Goal: Transaction & Acquisition: Purchase product/service

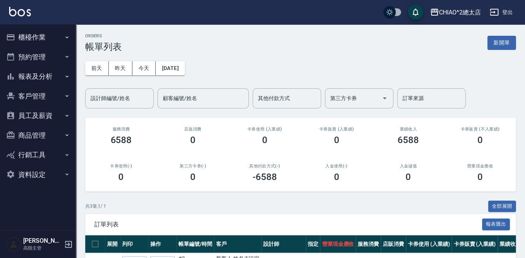
drag, startPoint x: 508, startPoint y: 40, endPoint x: 439, endPoint y: 59, distance: 72.0
click at [508, 39] on button "新開單" at bounding box center [501, 43] width 29 height 14
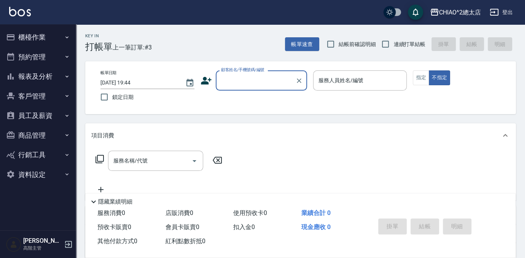
click at [264, 85] on input "顧客姓名/手機號碼/編號" at bounding box center [255, 80] width 73 height 13
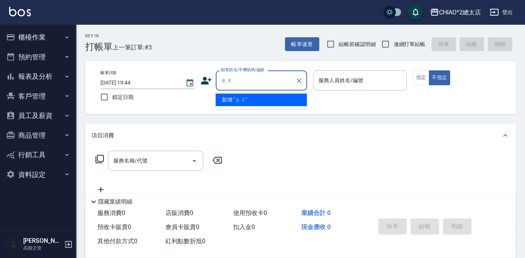
type input "周"
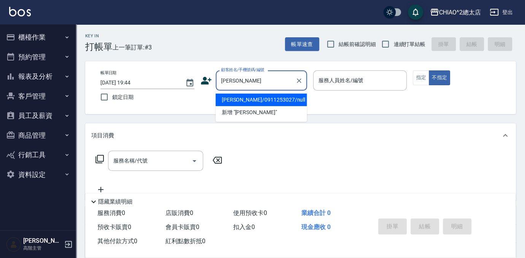
click at [274, 101] on li "[PERSON_NAME]/0911253027/null" at bounding box center [261, 100] width 91 height 13
type input "[PERSON_NAME]/0911253027/null"
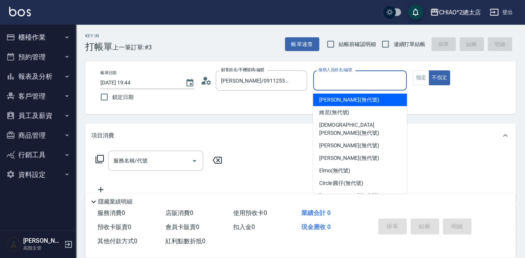
click at [353, 75] on input "服務人員姓名/編號" at bounding box center [360, 80] width 87 height 13
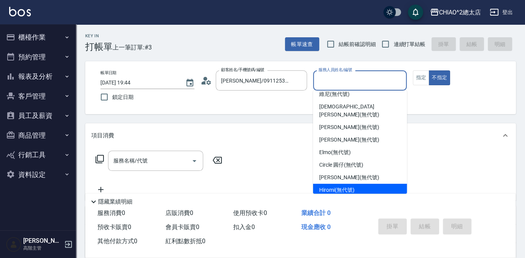
scroll to position [28, 0]
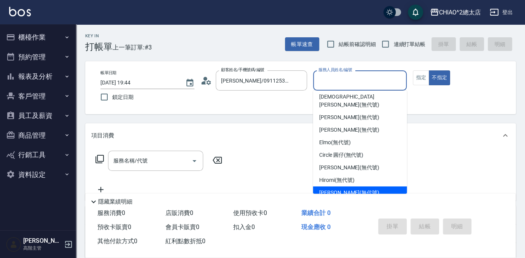
click at [373, 186] on div "[PERSON_NAME] (無代號)" at bounding box center [360, 192] width 94 height 13
type input "[PERSON_NAME](無代號)"
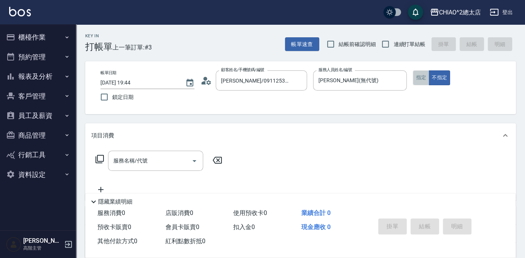
click at [420, 78] on button "指定" at bounding box center [421, 77] width 16 height 15
click at [134, 159] on div "服務名稱/代號 服務名稱/代號" at bounding box center [155, 161] width 95 height 20
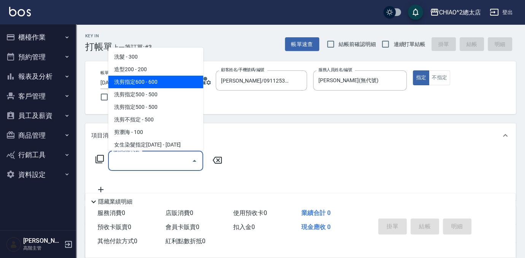
click at [159, 84] on span "洗剪指定600 - 600" at bounding box center [155, 82] width 95 height 13
type input "洗剪指定600(103107)"
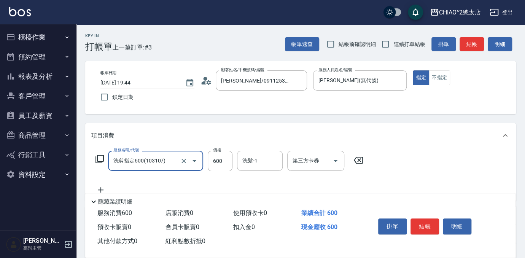
scroll to position [112, 0]
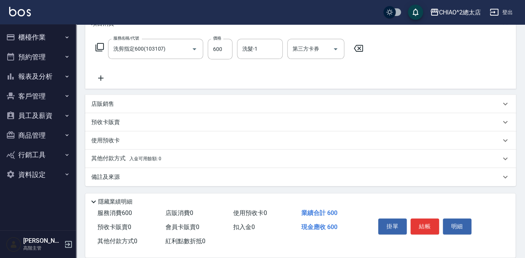
click at [144, 162] on p "其他付款方式 入金可用餘額: 0" at bounding box center [126, 158] width 70 height 8
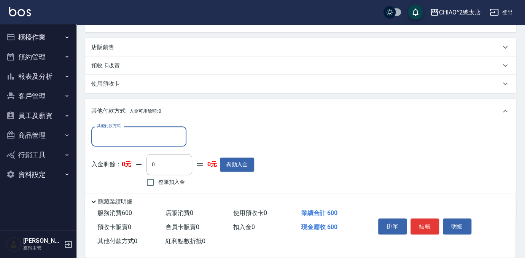
scroll to position [202, 0]
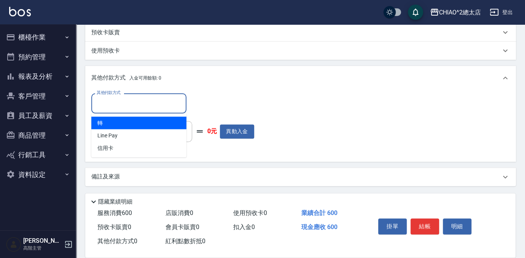
click at [138, 101] on input "其他付款方式" at bounding box center [139, 103] width 88 height 13
click at [134, 121] on span "轉" at bounding box center [138, 122] width 95 height 13
type input "轉"
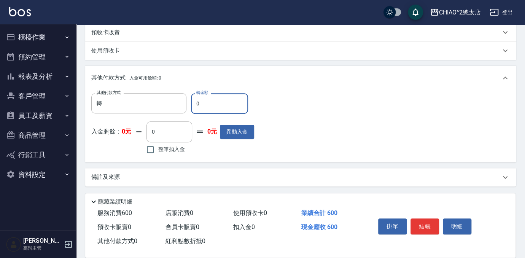
click at [224, 108] on input "0" at bounding box center [219, 103] width 57 height 21
type input "600"
click at [425, 224] on button "結帳" at bounding box center [424, 226] width 29 height 16
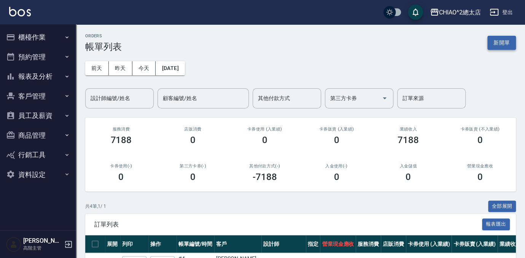
click at [504, 38] on button "新開單" at bounding box center [501, 43] width 29 height 14
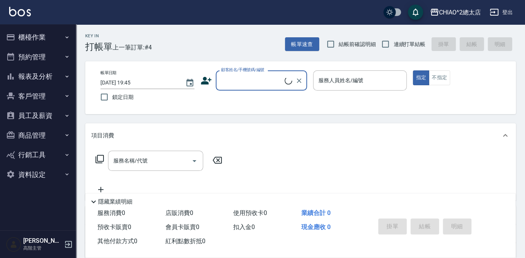
click at [260, 76] on input "顧客姓名/手機號碼/編號" at bounding box center [251, 80] width 65 height 13
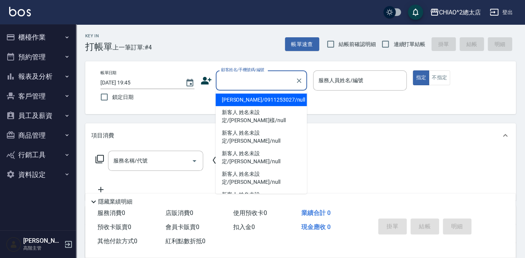
type input "v"
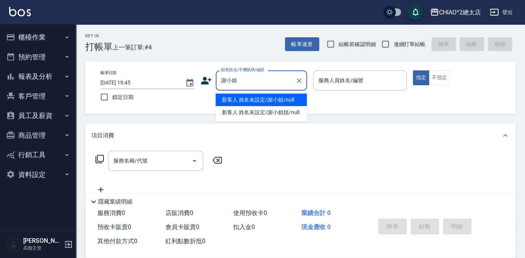
type input "新客人 姓名未設定/謝小姐/null"
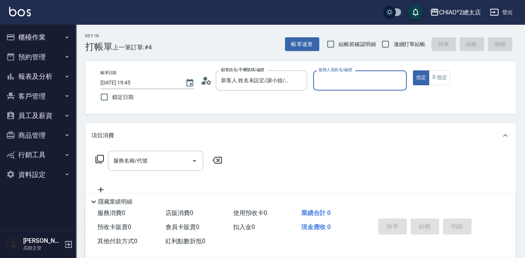
click at [368, 86] on input "服務人員姓名/編號" at bounding box center [360, 80] width 87 height 13
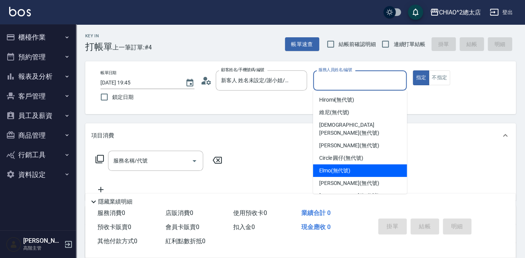
scroll to position [28, 0]
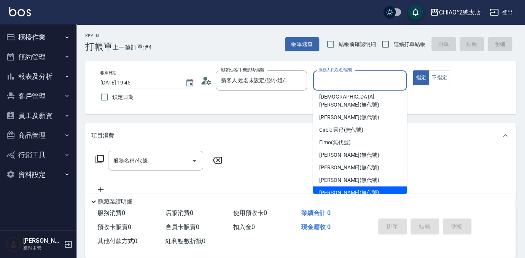
click at [356, 189] on span "[PERSON_NAME] (無代號)" at bounding box center [349, 193] width 60 height 8
type input "[PERSON_NAME](無代號)"
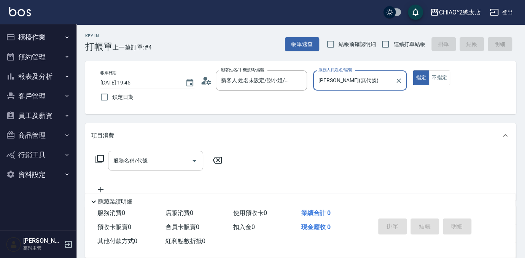
click at [117, 164] on input "服務名稱/代號" at bounding box center [149, 160] width 77 height 13
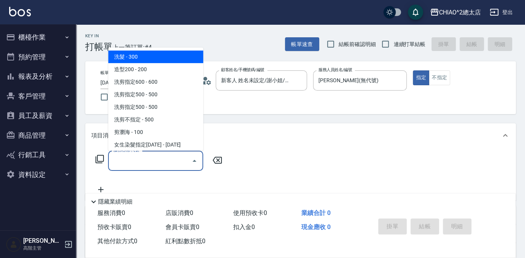
click at [198, 57] on span "洗髮 - 300" at bounding box center [155, 57] width 95 height 13
type input "洗髮(103103)"
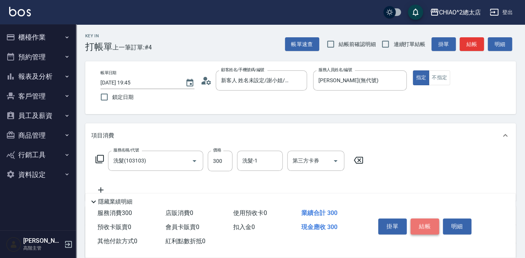
click at [428, 221] on button "結帳" at bounding box center [424, 226] width 29 height 16
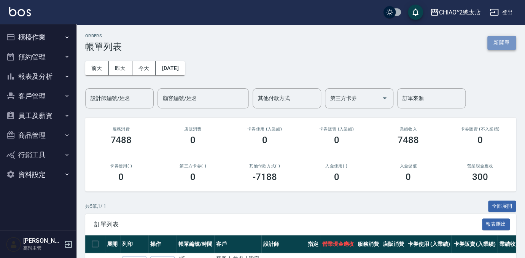
click at [504, 40] on button "新開單" at bounding box center [501, 43] width 29 height 14
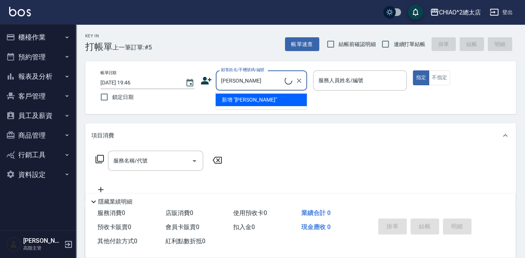
type input "新客人 姓名未設定/[PERSON_NAME]/null"
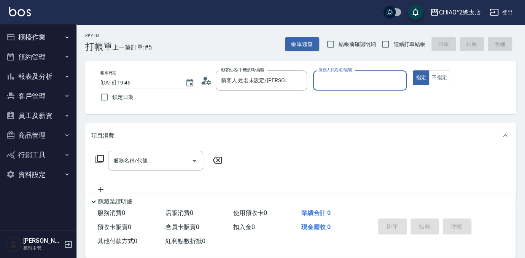
click at [396, 80] on input "服務人員姓名/編號" at bounding box center [360, 80] width 87 height 13
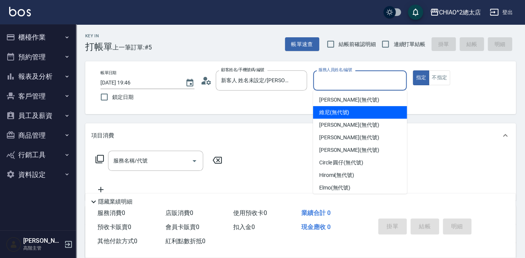
click at [394, 114] on div "維尼 (無代號)" at bounding box center [360, 112] width 94 height 13
type input "維尼(無代號)"
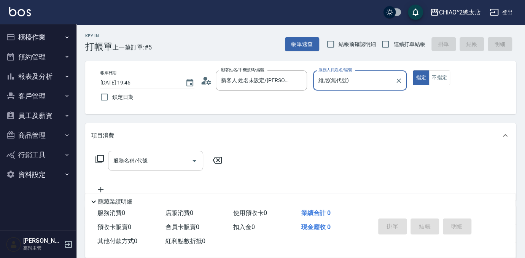
click at [146, 169] on div "服務名稱/代號" at bounding box center [155, 161] width 95 height 20
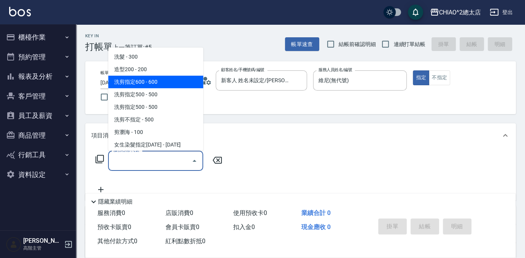
click at [181, 76] on span "洗剪指定600 - 600" at bounding box center [155, 82] width 95 height 13
type input "洗剪指定600(103107)"
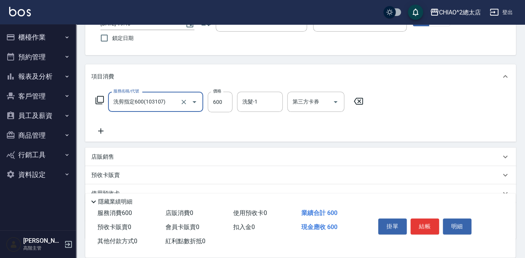
scroll to position [112, 0]
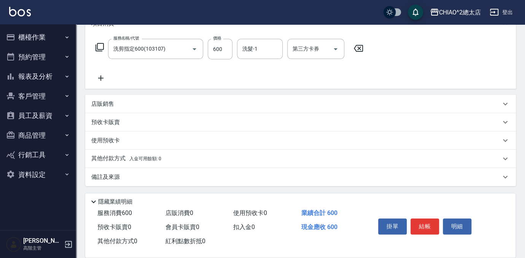
click at [141, 161] on span "入金可用餘額: 0" at bounding box center [145, 158] width 32 height 5
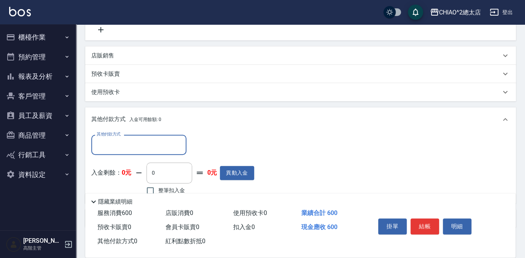
scroll to position [202, 0]
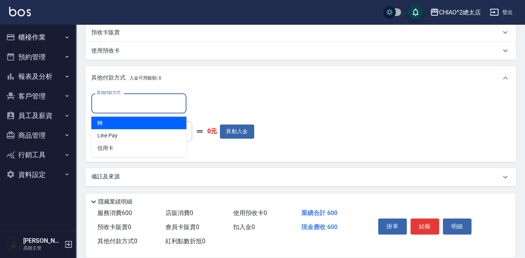
click at [136, 101] on input "其他付款方式" at bounding box center [139, 103] width 88 height 13
click at [140, 122] on span "轉" at bounding box center [138, 122] width 95 height 13
type input "轉"
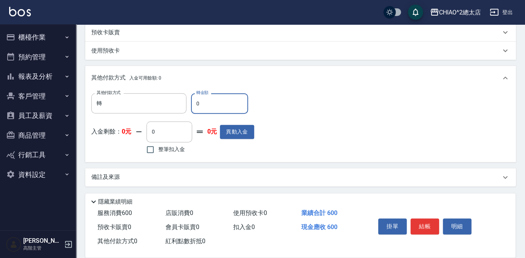
click at [216, 103] on input "0" at bounding box center [219, 103] width 57 height 21
type input "600"
click at [431, 224] on button "結帳" at bounding box center [424, 226] width 29 height 16
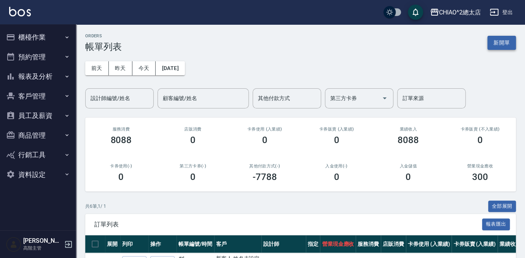
click at [497, 42] on button "新開單" at bounding box center [501, 43] width 29 height 14
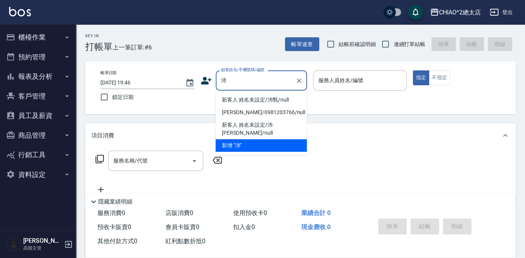
click at [255, 101] on li "新客人 姓名未設定/沛甄/null" at bounding box center [261, 100] width 91 height 13
type input "新客人 姓名未設定/沛甄/null"
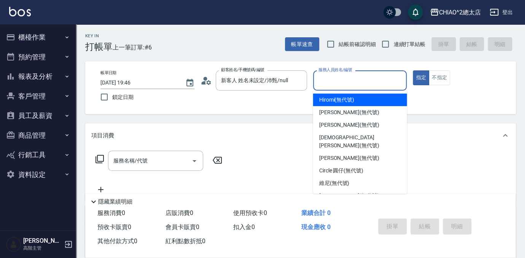
click at [351, 84] on input "服務人員姓名/編號" at bounding box center [360, 80] width 87 height 13
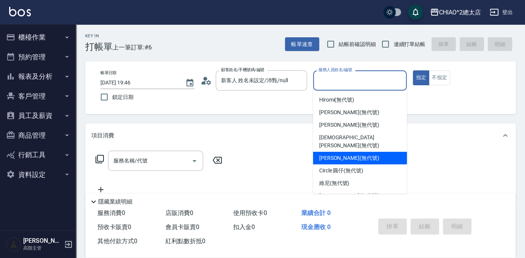
click at [367, 152] on div "[PERSON_NAME] (無代號)" at bounding box center [360, 158] width 94 height 13
type input "[PERSON_NAME](無代號)"
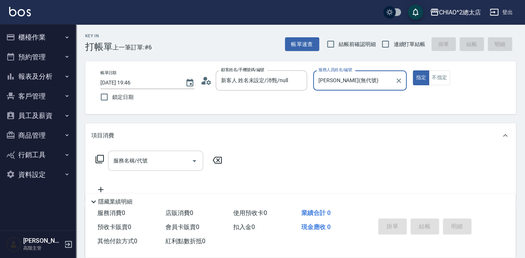
click at [154, 170] on div "服務名稱/代號" at bounding box center [155, 161] width 95 height 20
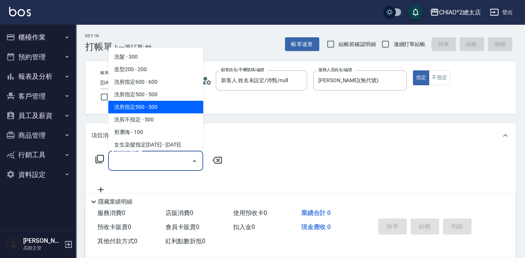
click at [164, 107] on span "洗剪指定500 - 500" at bounding box center [155, 107] width 95 height 13
type input "洗剪指定500(103109)"
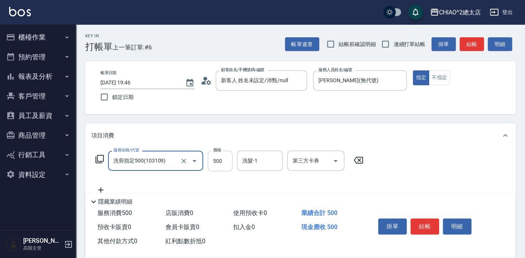
click at [227, 164] on input "500" at bounding box center [220, 161] width 25 height 21
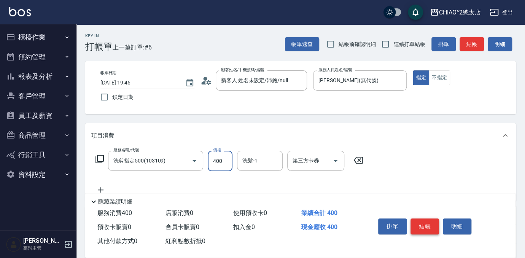
type input "400"
click at [426, 223] on button "結帳" at bounding box center [424, 226] width 29 height 16
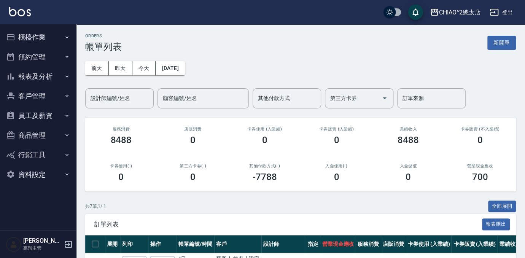
drag, startPoint x: 494, startPoint y: 43, endPoint x: 472, endPoint y: 57, distance: 26.1
click at [494, 43] on button "新開單" at bounding box center [501, 43] width 29 height 14
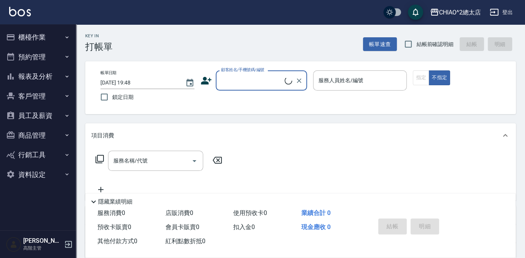
click at [253, 84] on input "顧客姓名/手機號碼/編號" at bounding box center [251, 80] width 65 height 13
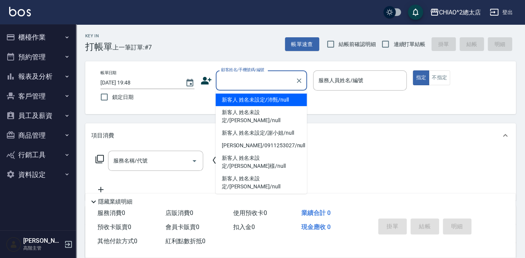
click at [267, 99] on li "新客人 姓名未設定/沛甄/null" at bounding box center [261, 100] width 91 height 13
type input "新客人 姓名未設定/沛甄/null"
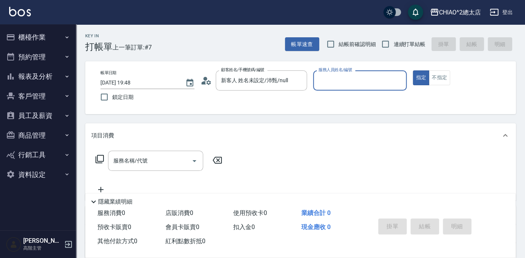
click at [372, 78] on input "服務人員姓名/編號" at bounding box center [360, 80] width 87 height 13
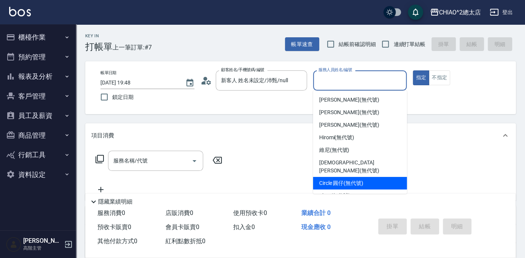
scroll to position [28, 0]
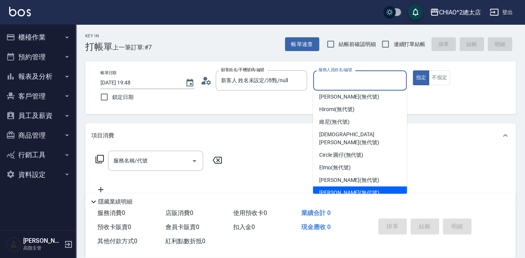
click at [371, 186] on div "[PERSON_NAME] (無代號)" at bounding box center [360, 192] width 94 height 13
type input "[PERSON_NAME](無代號)"
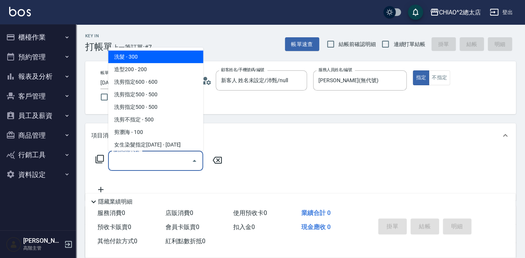
click at [163, 164] on input "服務名稱/代號" at bounding box center [149, 160] width 77 height 13
click at [156, 52] on span "洗髮 - 300" at bounding box center [155, 57] width 95 height 13
type input "洗髮(103103)"
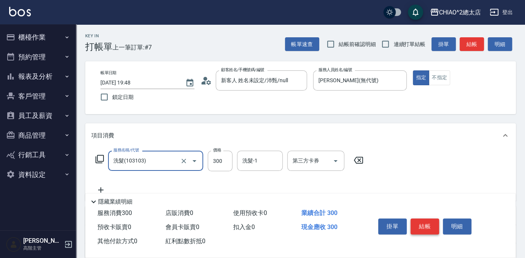
click at [422, 223] on button "結帳" at bounding box center [424, 226] width 29 height 16
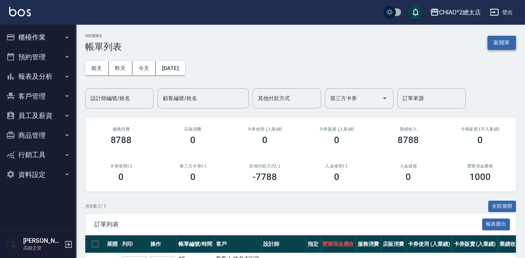
click at [500, 46] on button "新開單" at bounding box center [501, 43] width 29 height 14
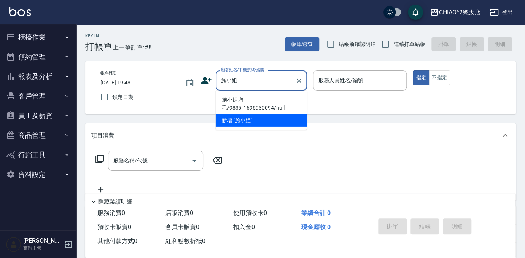
type input "施小姐增毛/9835_1696930094/null"
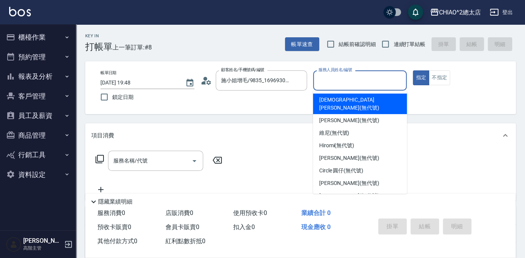
click at [363, 78] on input "服務人員姓名/編號" at bounding box center [360, 80] width 87 height 13
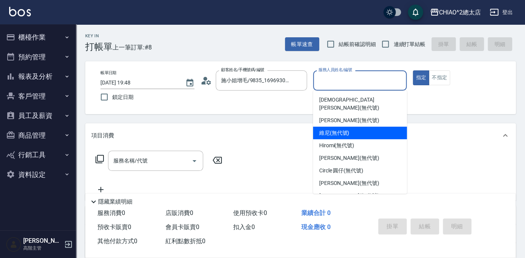
click at [373, 127] on div "維尼 (無代號)" at bounding box center [360, 133] width 94 height 13
type input "維尼(無代號)"
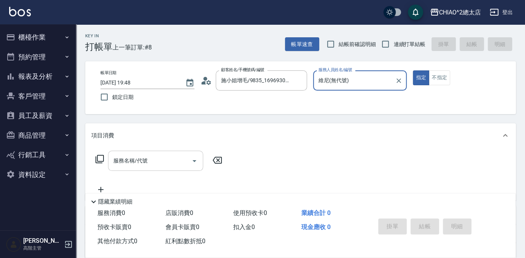
click at [150, 159] on input "服務名稱/代號" at bounding box center [149, 160] width 77 height 13
click at [438, 75] on button "不指定" at bounding box center [439, 77] width 21 height 15
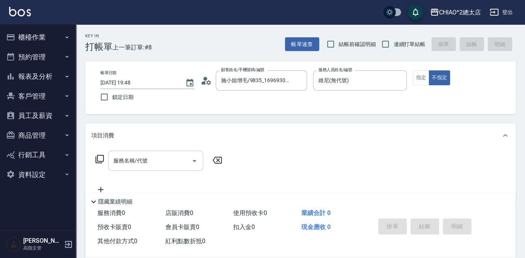
click at [147, 155] on input "服務名稱/代號" at bounding box center [149, 160] width 77 height 13
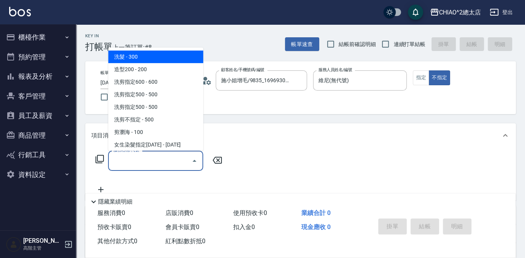
click at [129, 58] on span "洗髮 - 300" at bounding box center [155, 57] width 95 height 13
type input "洗髮(103103)"
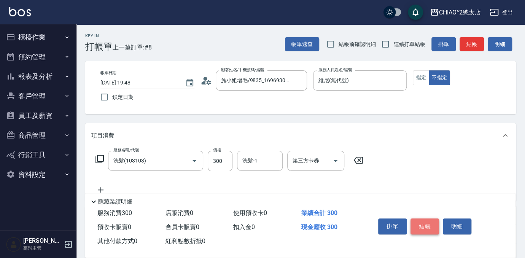
click at [426, 221] on button "結帳" at bounding box center [424, 226] width 29 height 16
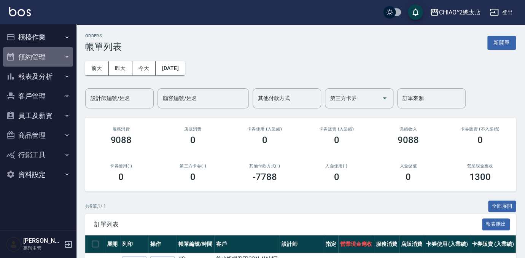
click at [46, 57] on button "預約管理" at bounding box center [38, 57] width 70 height 20
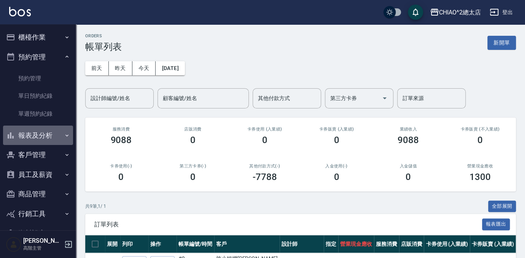
click at [50, 136] on button "報表及分析" at bounding box center [38, 136] width 70 height 20
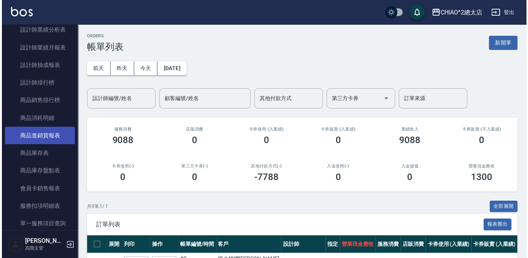
scroll to position [415, 0]
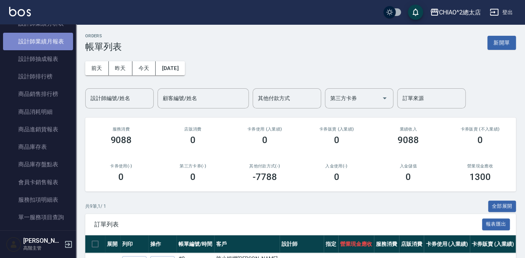
click at [38, 41] on link "設計師業績月報表" at bounding box center [38, 41] width 70 height 17
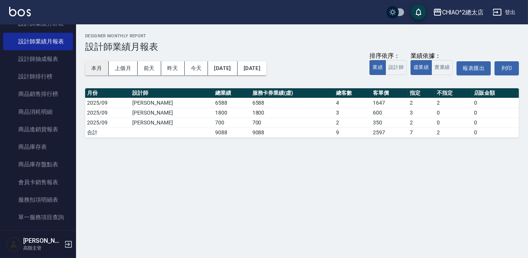
click at [95, 68] on button "本月" at bounding box center [97, 68] width 24 height 14
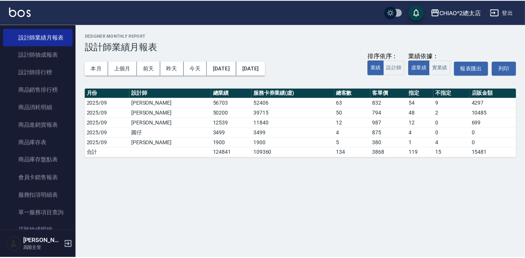
scroll to position [335, 0]
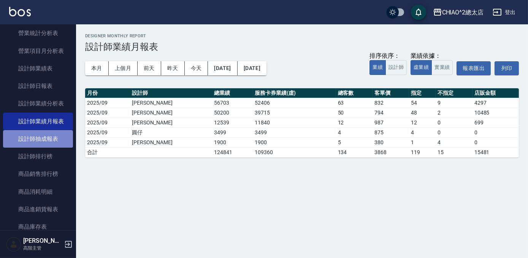
click at [56, 136] on link "設計師抽成報表" at bounding box center [38, 138] width 70 height 17
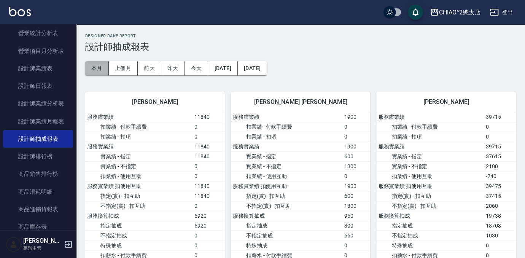
click at [103, 62] on button "本月" at bounding box center [97, 68] width 24 height 14
click at [88, 66] on button "本月" at bounding box center [97, 68] width 24 height 14
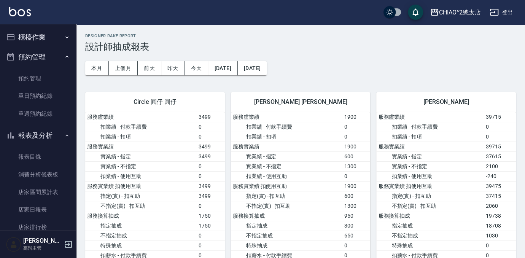
click at [48, 39] on button "櫃檯作業" at bounding box center [38, 37] width 70 height 20
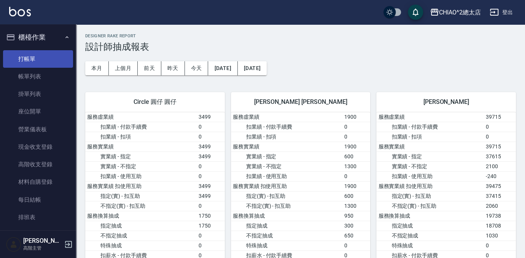
click at [48, 56] on link "打帳單" at bounding box center [38, 58] width 70 height 17
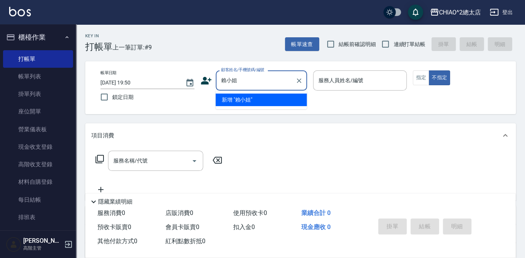
type input "賴小姐"
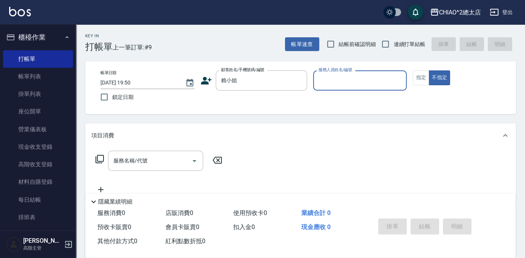
click at [352, 81] on input "服務人員姓名/編號" at bounding box center [360, 80] width 87 height 13
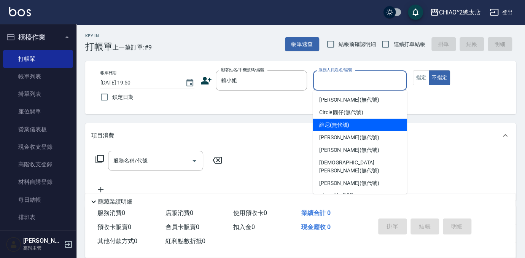
click at [366, 119] on div "維尼 (無代號)" at bounding box center [360, 125] width 94 height 13
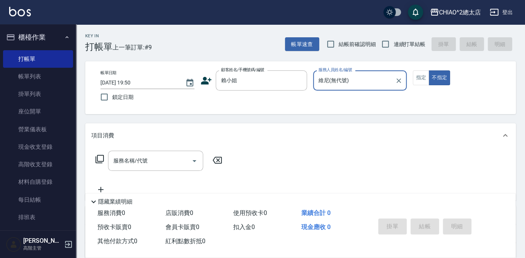
type input "維尼(無代號)"
click at [415, 78] on button "指定" at bounding box center [421, 77] width 16 height 15
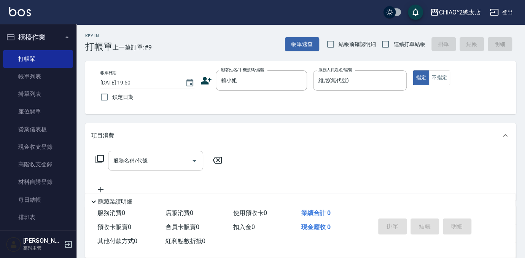
click at [150, 159] on input "服務名稱/代號" at bounding box center [149, 160] width 77 height 13
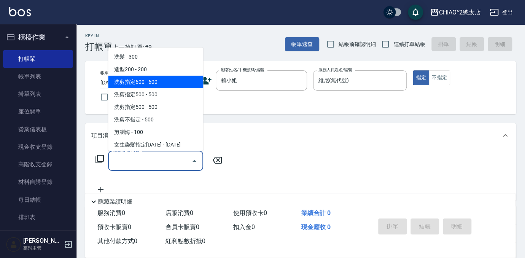
click at [173, 81] on span "洗剪指定600 - 600" at bounding box center [155, 82] width 95 height 13
type input "洗剪指定600(103107)"
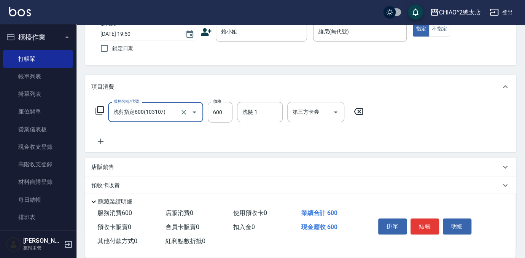
scroll to position [112, 0]
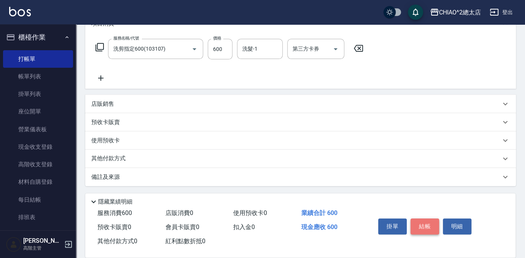
click at [421, 221] on button "結帳" at bounding box center [424, 226] width 29 height 16
